Goal: Navigation & Orientation: Find specific page/section

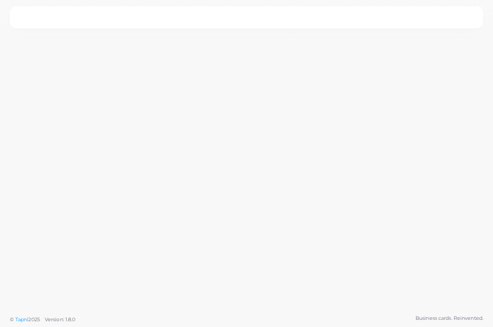
click at [355, 19] on nav at bounding box center [246, 17] width 473 height 22
